Goal: Information Seeking & Learning: Find contact information

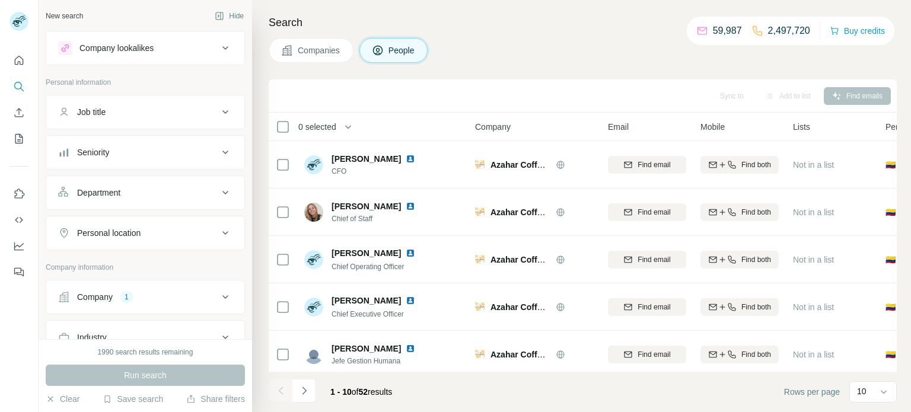
click at [98, 297] on div "Company" at bounding box center [95, 297] width 36 height 12
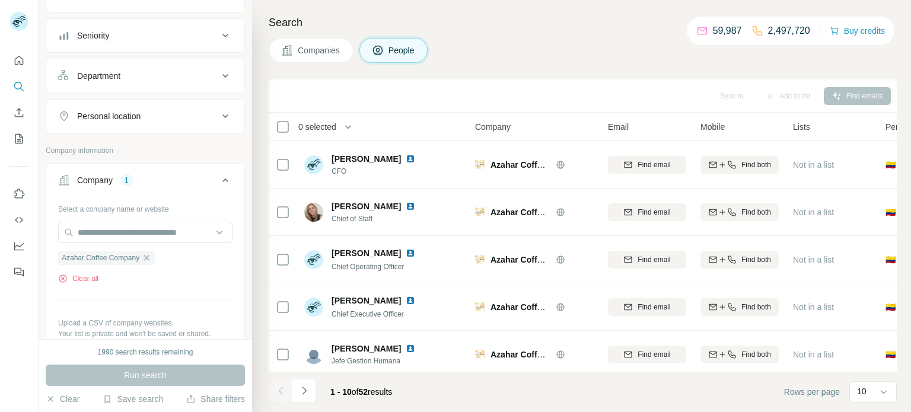
scroll to position [179, 0]
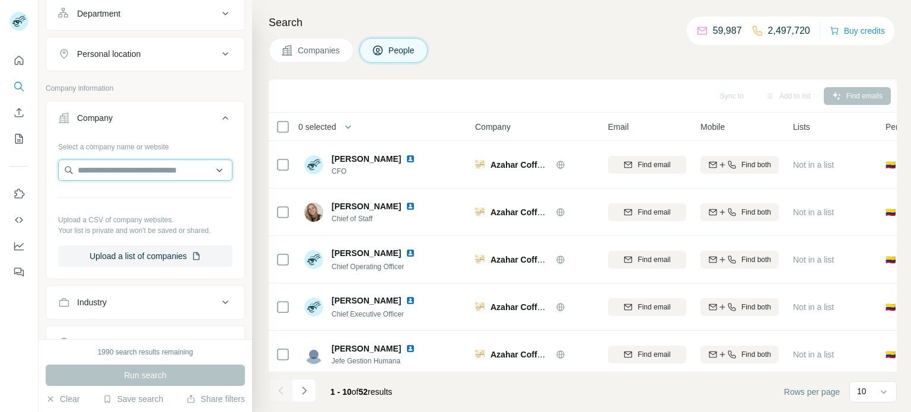
click at [155, 169] on input "text" at bounding box center [145, 170] width 174 height 21
paste input "**********"
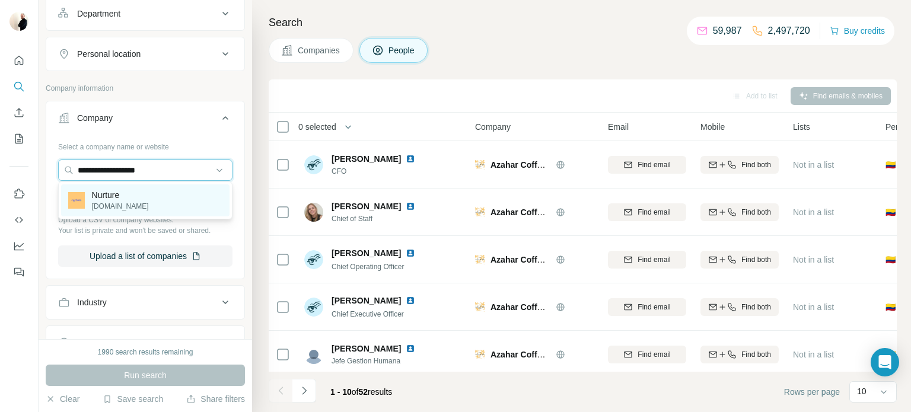
type input "**********"
click at [155, 199] on div "Nurture [DOMAIN_NAME]" at bounding box center [145, 200] width 168 height 32
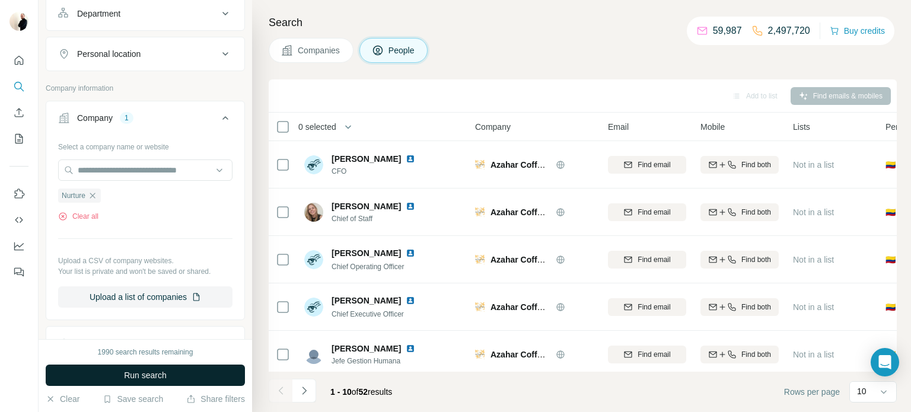
click at [171, 365] on button "Run search" at bounding box center [145, 375] width 199 height 21
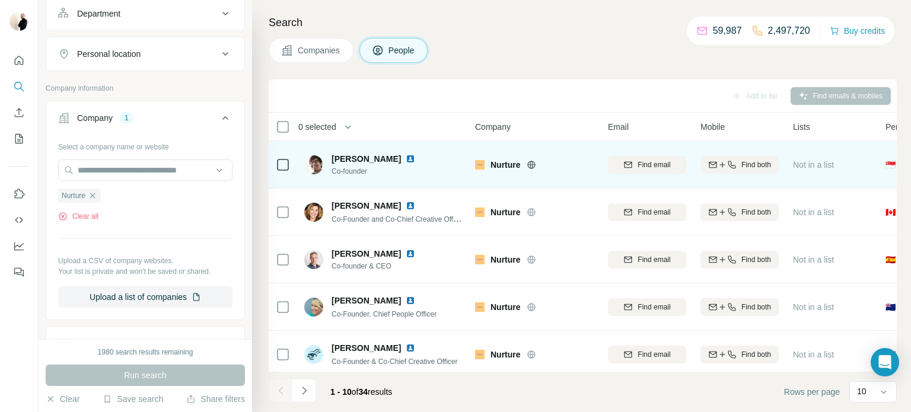
click at [532, 164] on icon at bounding box center [531, 164] width 9 height 9
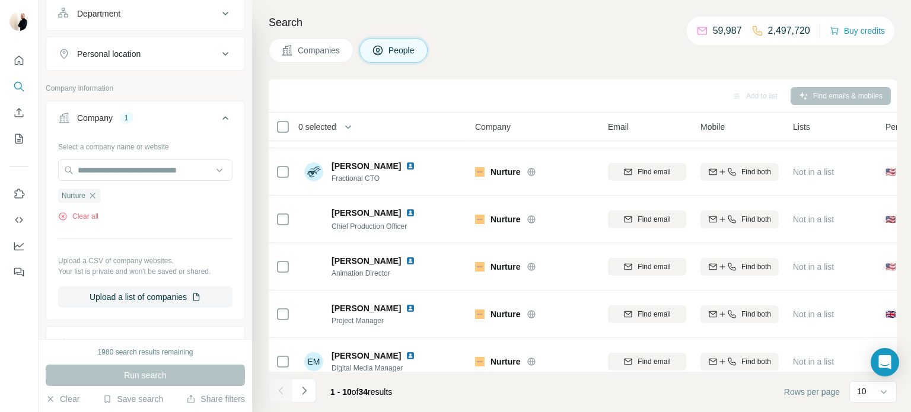
scroll to position [243, 0]
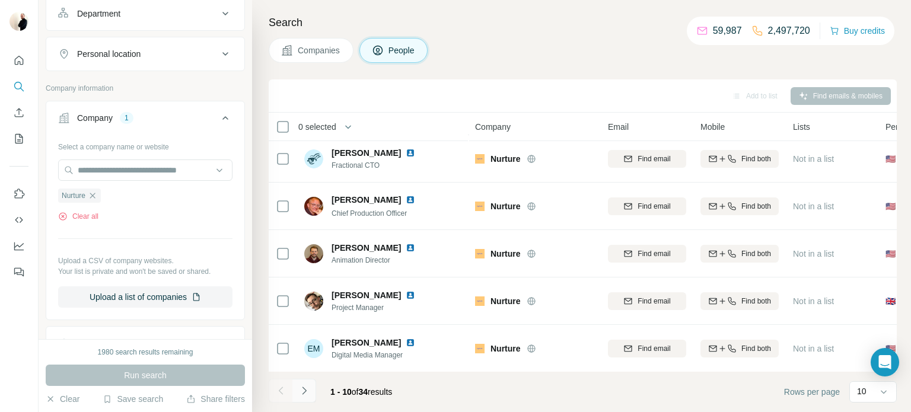
click at [302, 399] on button "Navigate to next page" at bounding box center [304, 391] width 24 height 24
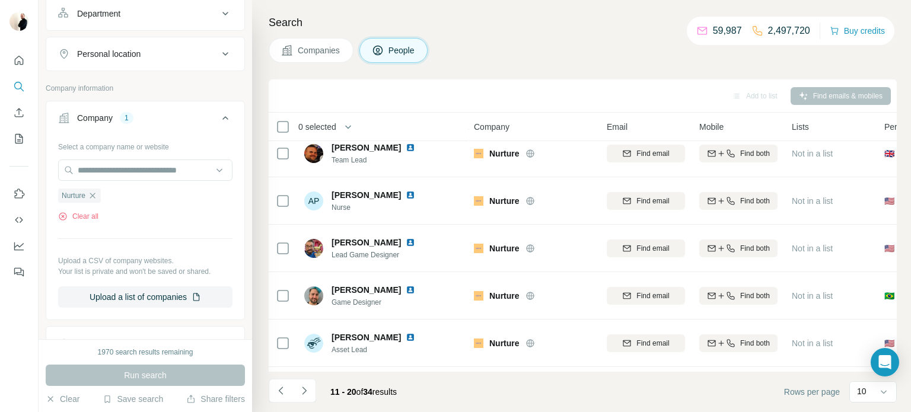
scroll to position [66, 1]
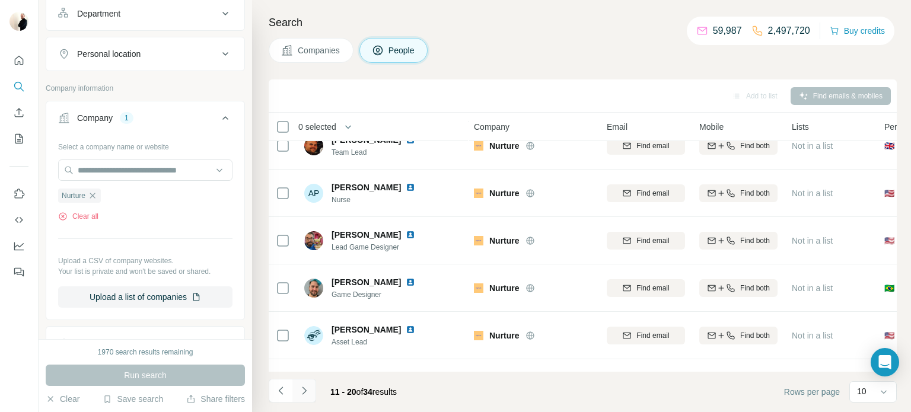
click at [309, 391] on icon "Navigate to next page" at bounding box center [304, 391] width 12 height 12
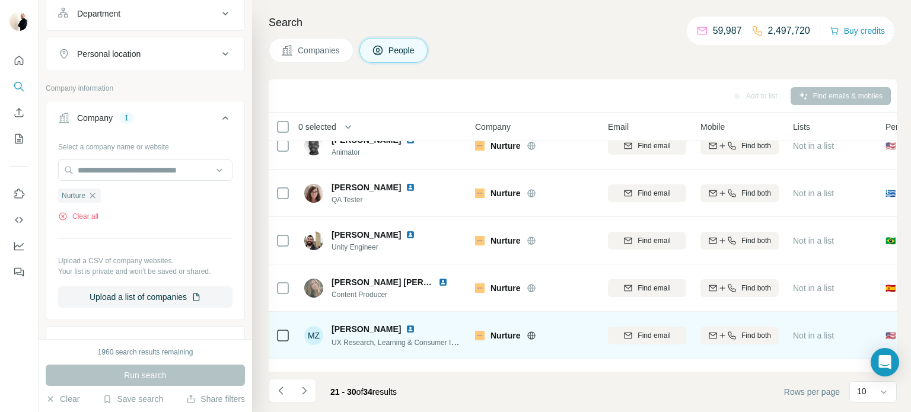
scroll to position [0, 0]
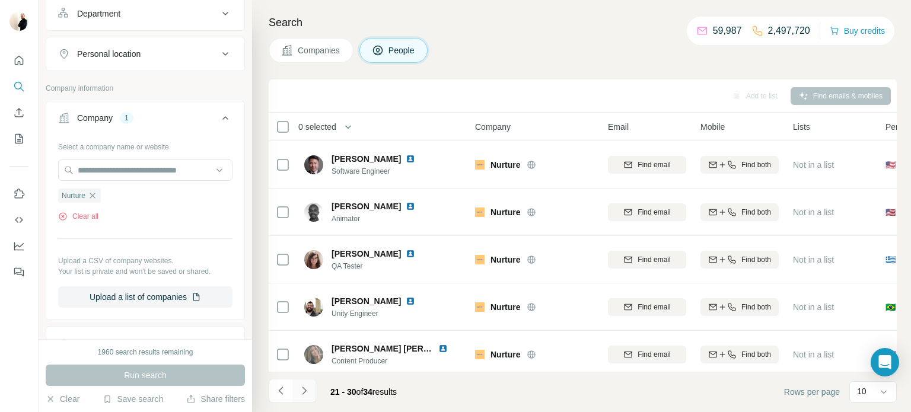
click at [310, 393] on button "Navigate to next page" at bounding box center [304, 391] width 24 height 24
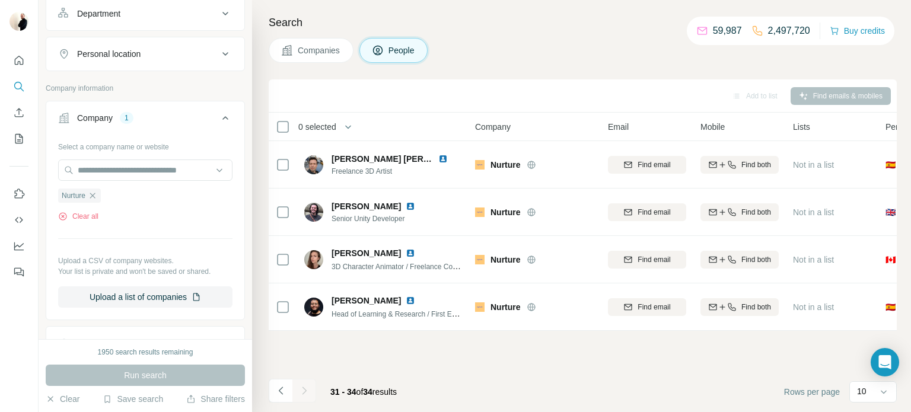
click at [310, 393] on div at bounding box center [304, 391] width 24 height 24
click at [286, 391] on button "Navigate to previous page" at bounding box center [281, 391] width 24 height 24
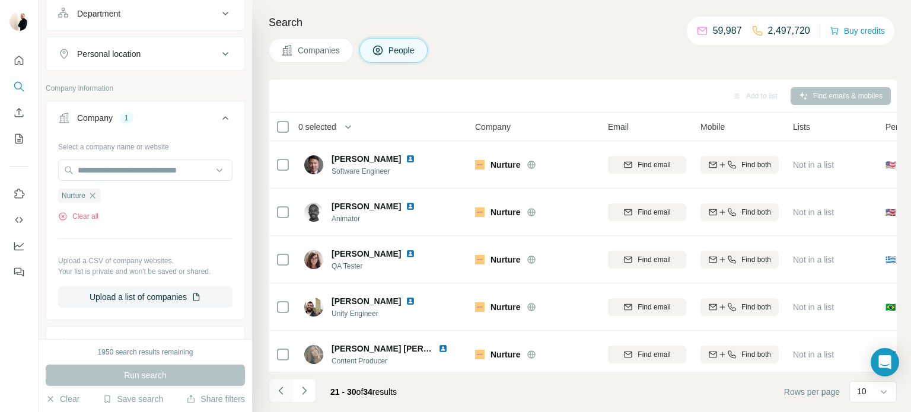
click at [286, 391] on button "Navigate to previous page" at bounding box center [281, 391] width 24 height 24
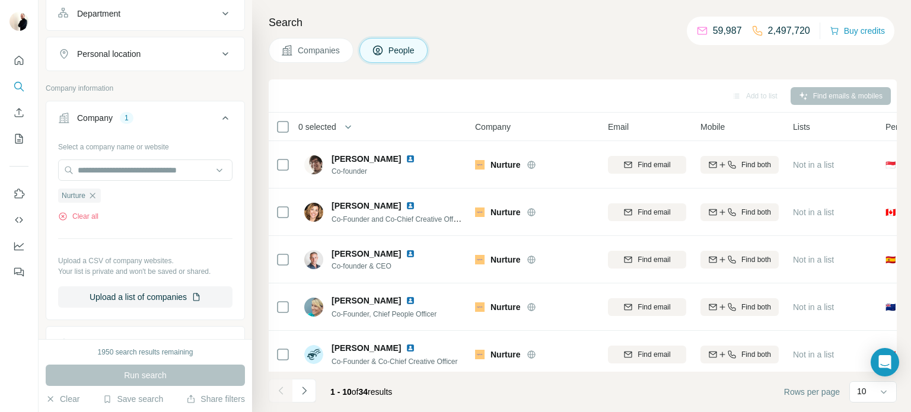
click at [286, 391] on div at bounding box center [281, 391] width 24 height 24
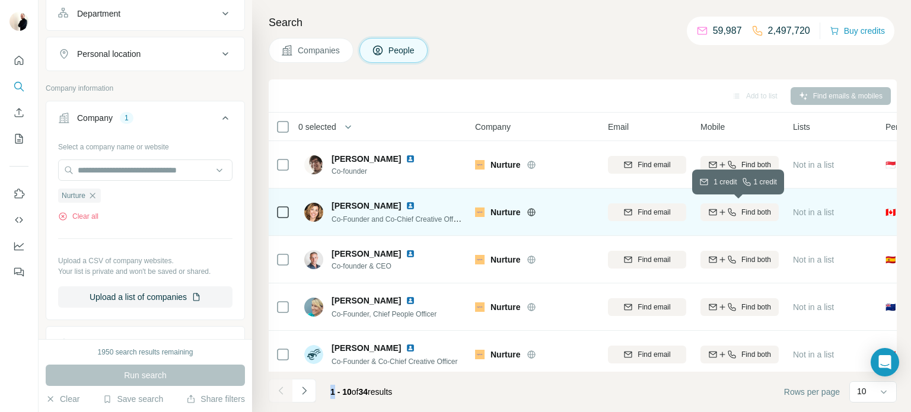
click at [722, 214] on icon "button" at bounding box center [722, 212] width 9 height 9
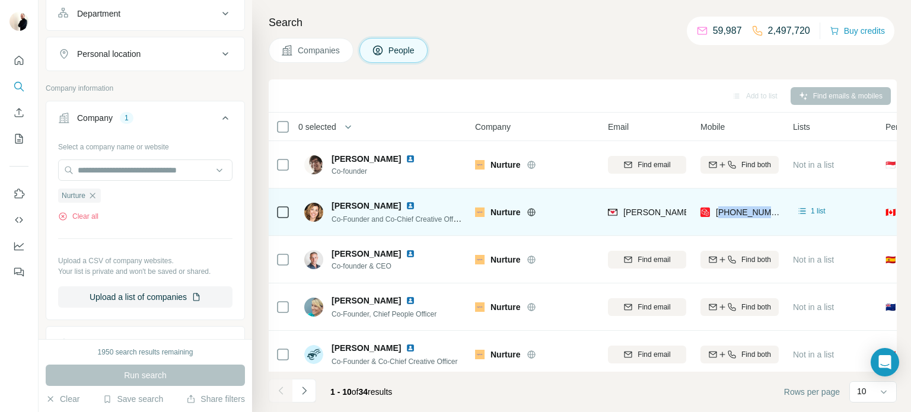
drag, startPoint x: 719, startPoint y: 212, endPoint x: 776, endPoint y: 214, distance: 57.6
click at [776, 214] on div "[PHONE_NUMBER]" at bounding box center [739, 212] width 78 height 33
copy span "16043158483"
